Goal: Navigation & Orientation: Find specific page/section

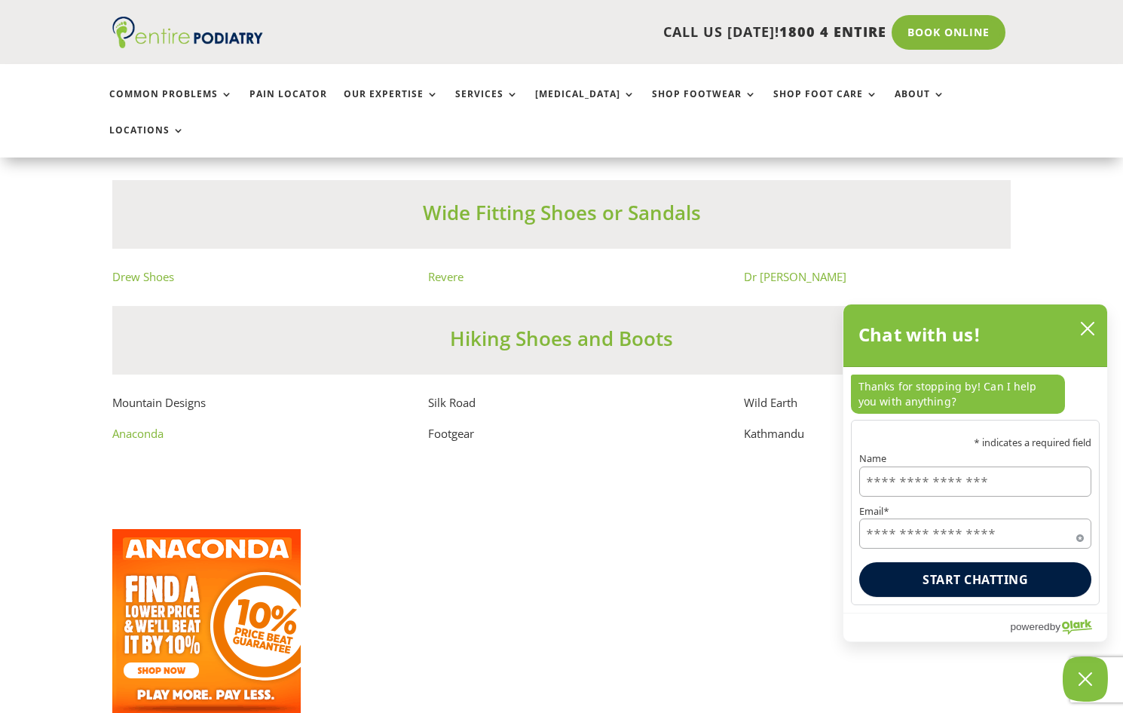
scroll to position [10131, 0]
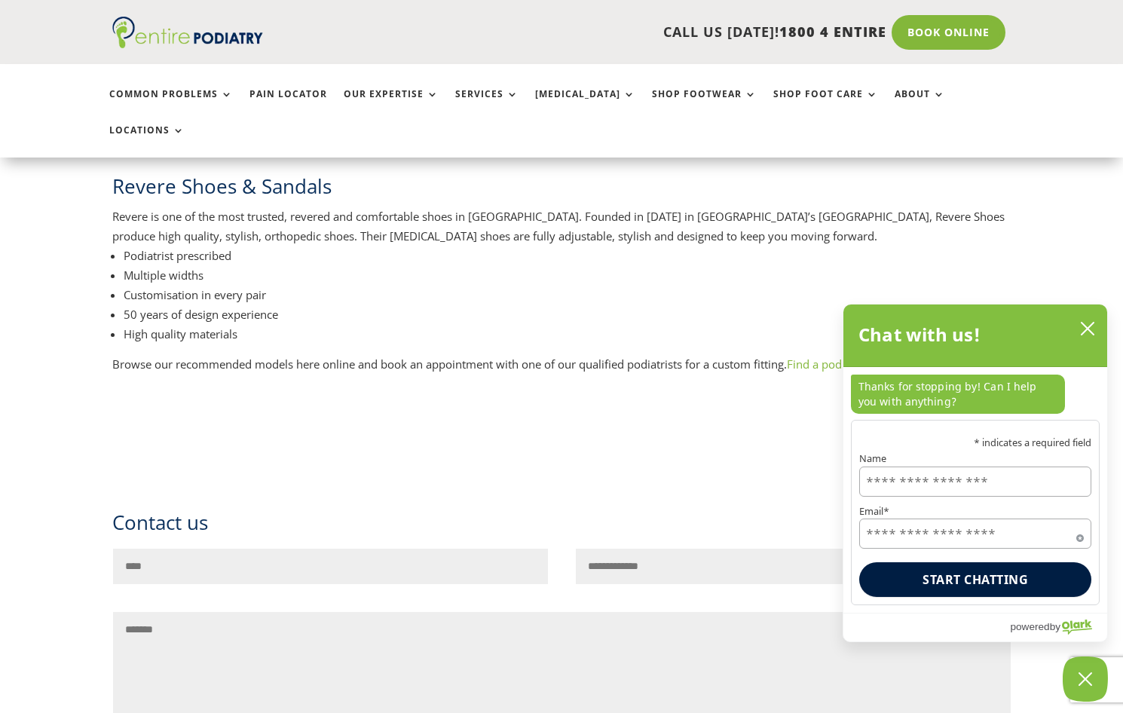
scroll to position [724, 0]
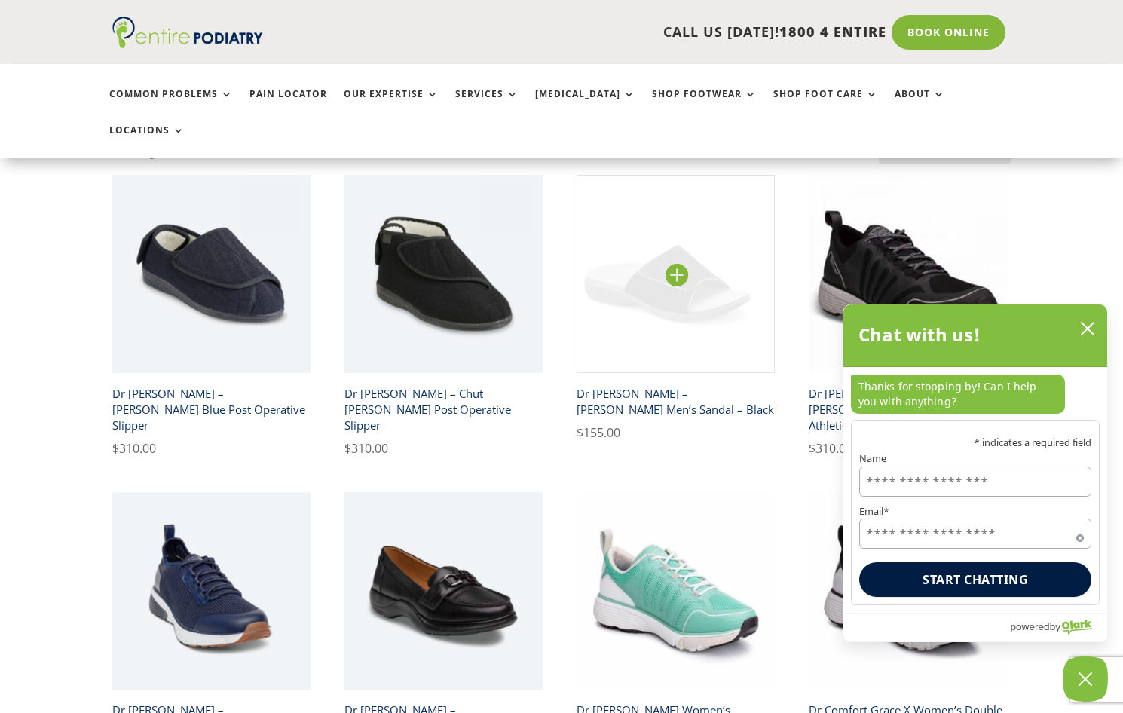
scroll to position [543, 0]
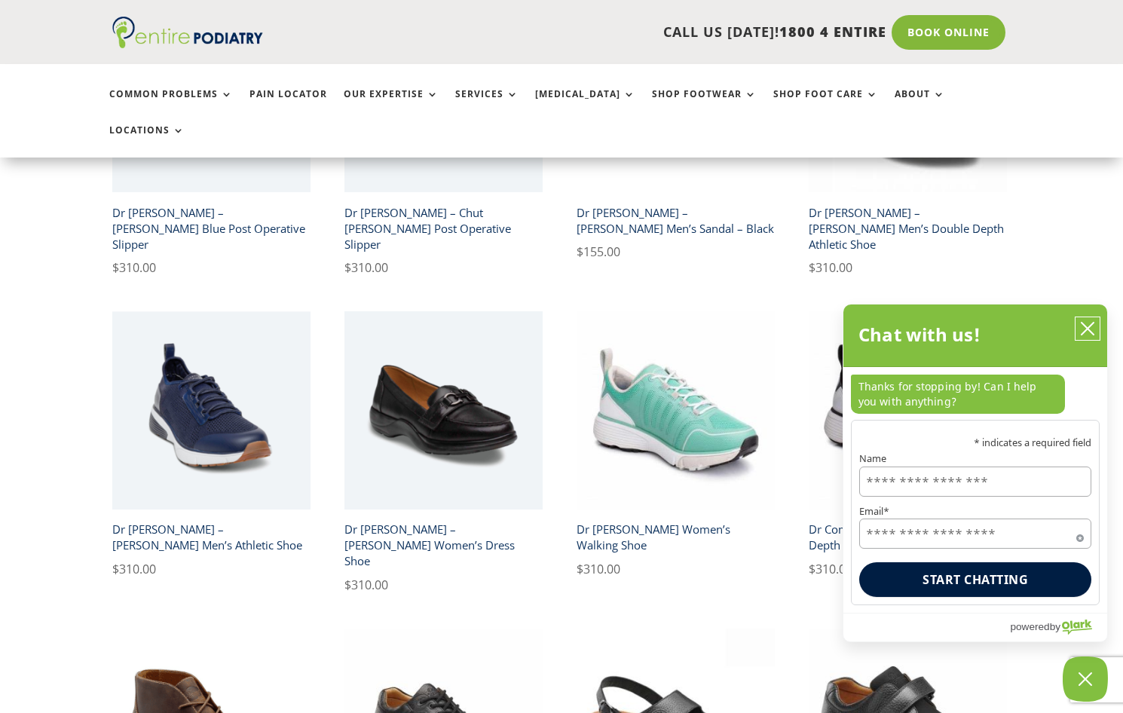
click at [1087, 329] on icon "close chatbox" at bounding box center [1088, 329] width 12 height 12
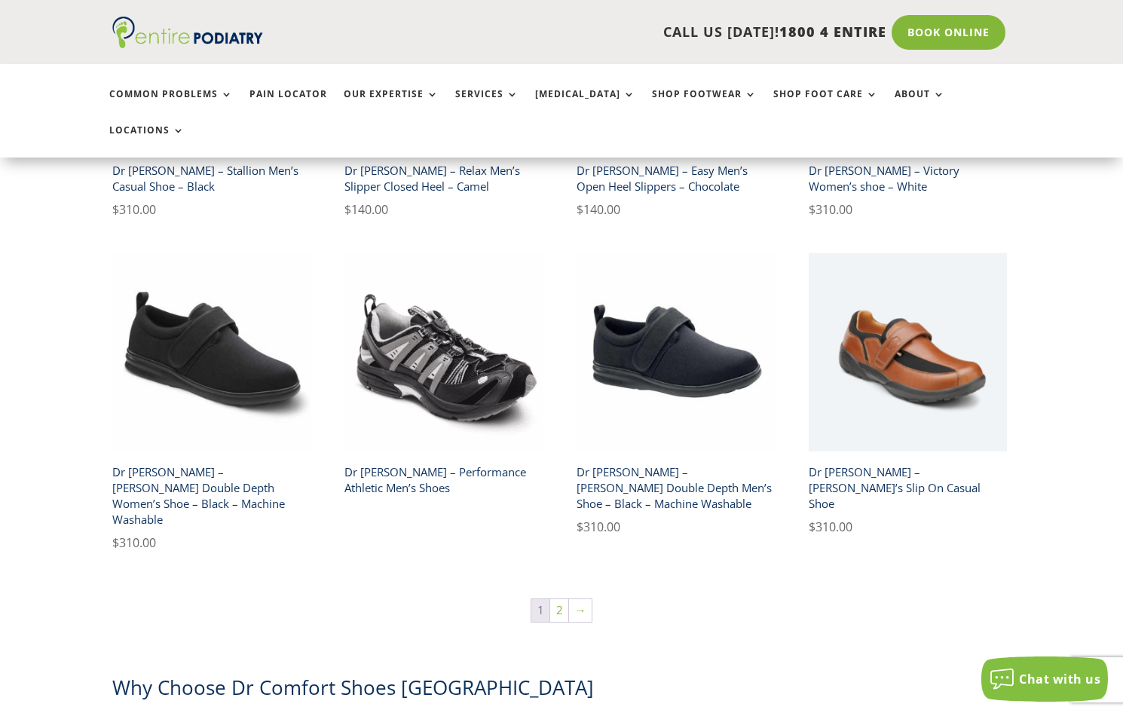
scroll to position [2473, 0]
click at [578, 599] on link "→" at bounding box center [580, 610] width 23 height 23
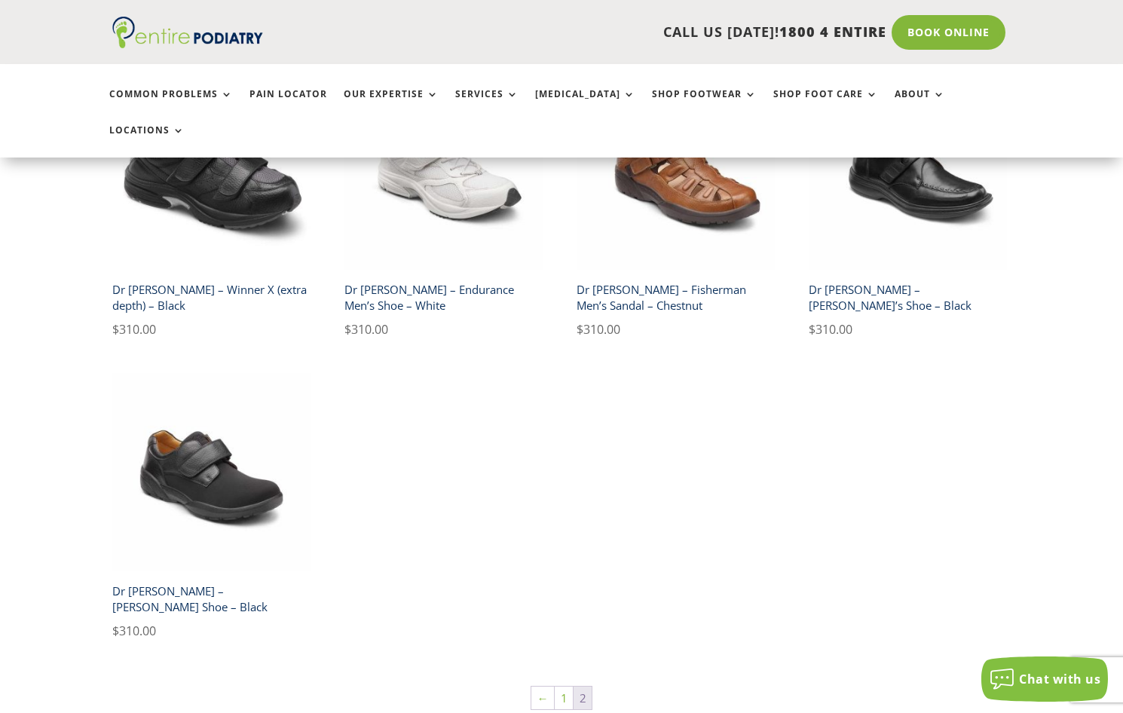
scroll to position [784, 0]
